Goal: Task Accomplishment & Management: Use online tool/utility

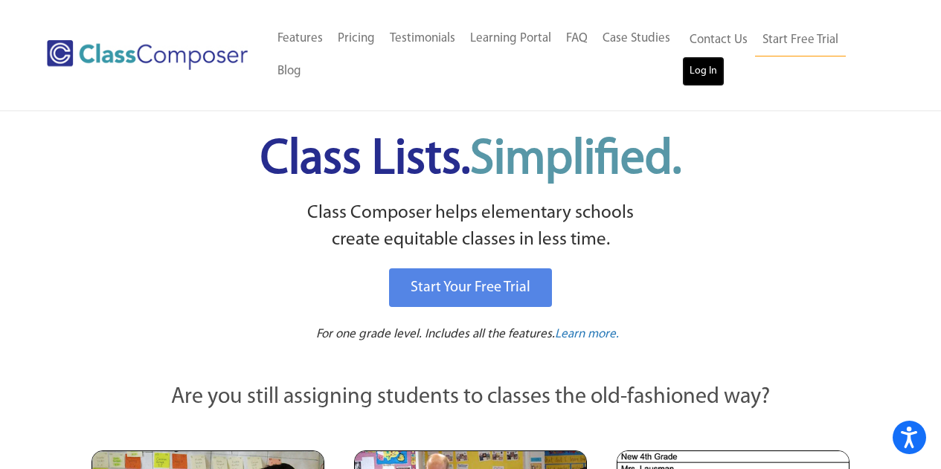
click at [706, 74] on link "Log In" at bounding box center [703, 72] width 42 height 30
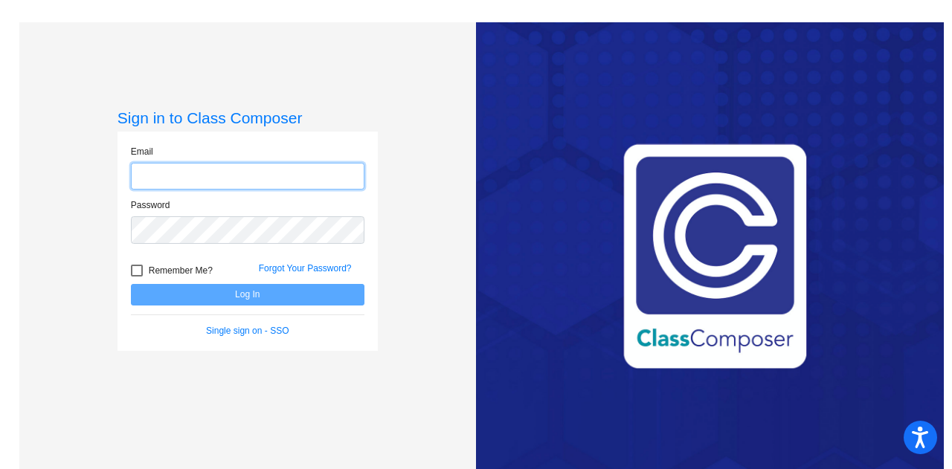
type input "[EMAIL_ADDRESS][DOMAIN_NAME]"
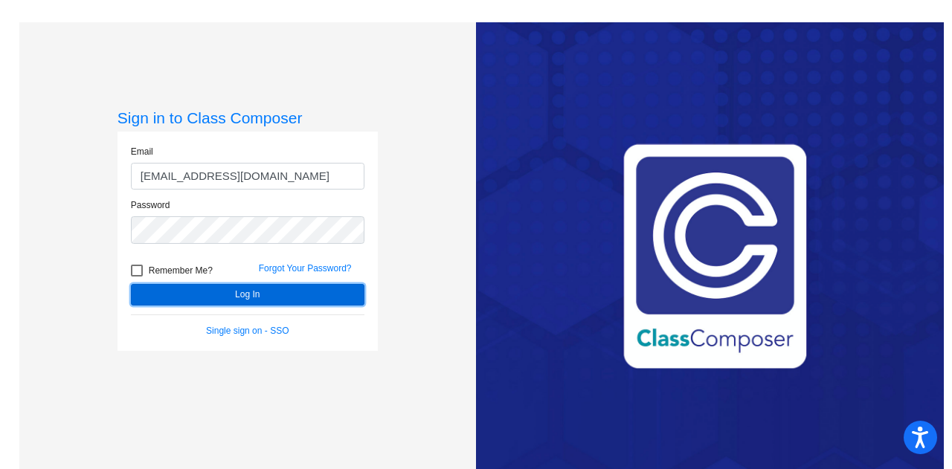
click at [233, 300] on button "Log In" at bounding box center [248, 295] width 234 height 22
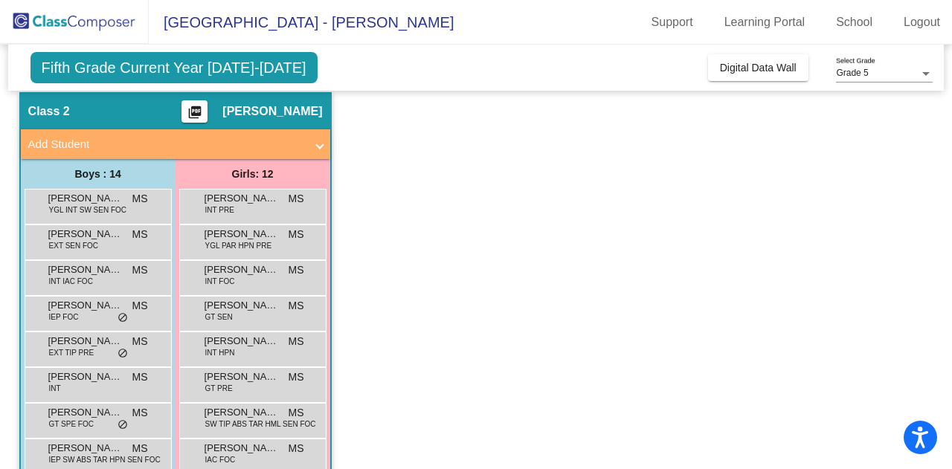
scroll to position [74, 0]
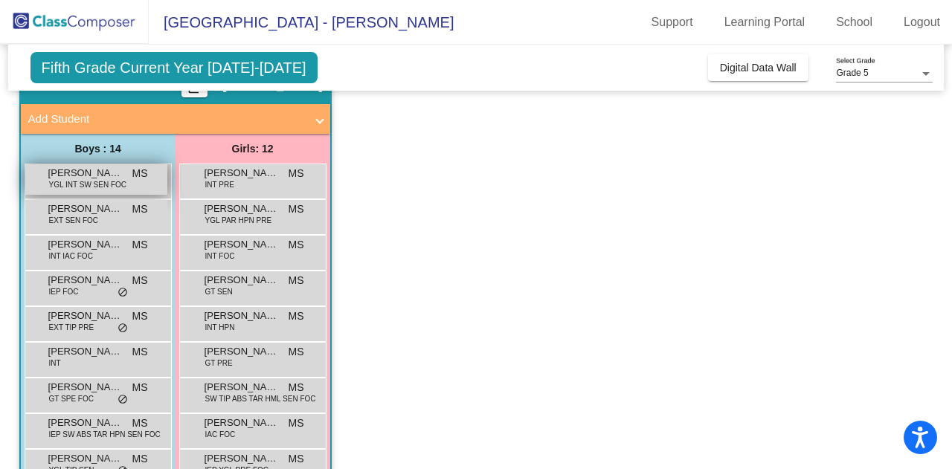
click at [105, 182] on span "YGL INT SW SEN FOC" at bounding box center [87, 184] width 77 height 11
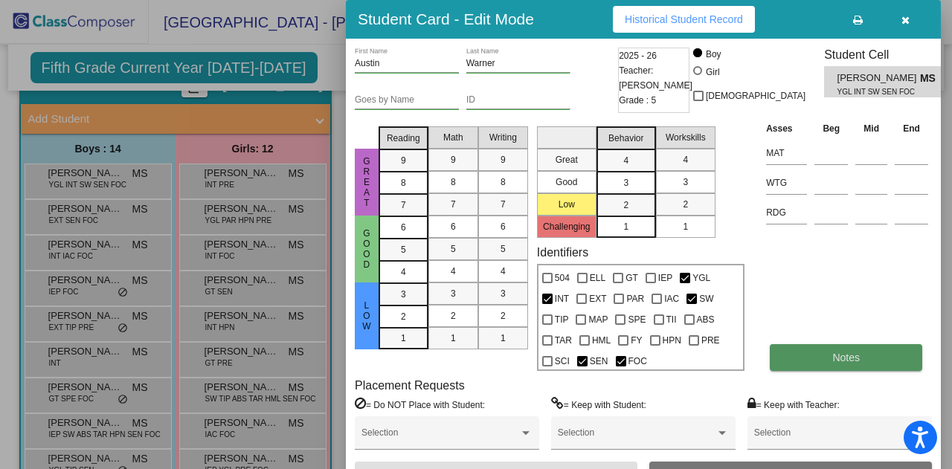
click at [834, 363] on span "Notes" at bounding box center [846, 358] width 28 height 12
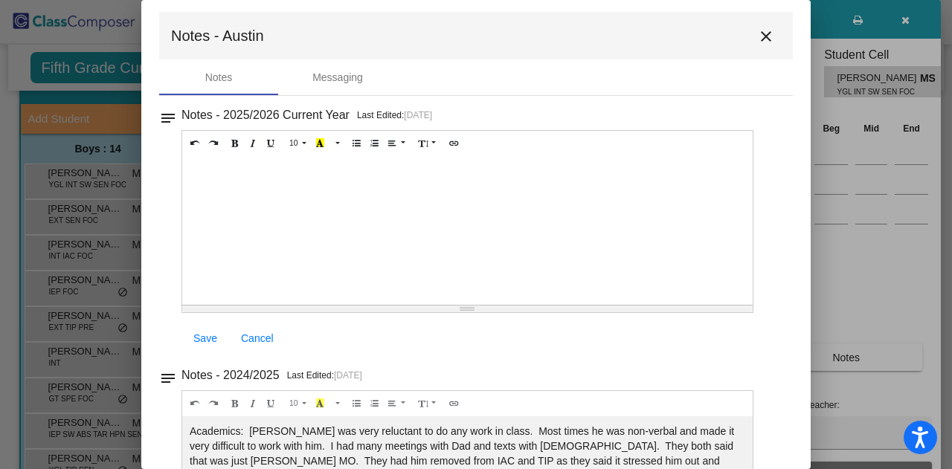
scroll to position [0, 0]
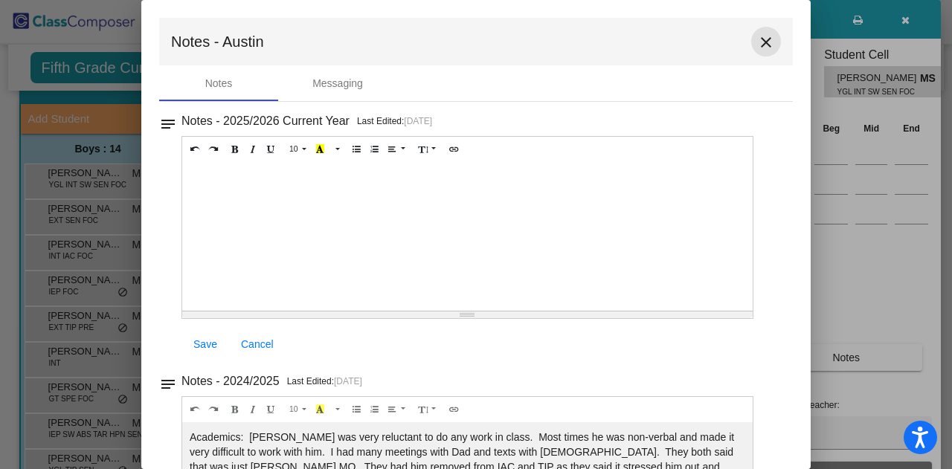
click at [760, 41] on mat-icon "close" at bounding box center [766, 42] width 18 height 18
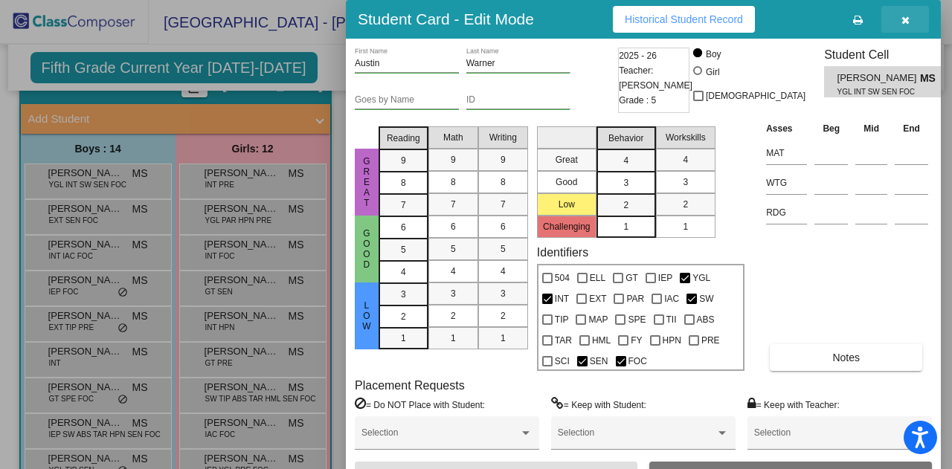
click at [904, 18] on icon "button" at bounding box center [906, 20] width 8 height 10
